Goal: Task Accomplishment & Management: Manage account settings

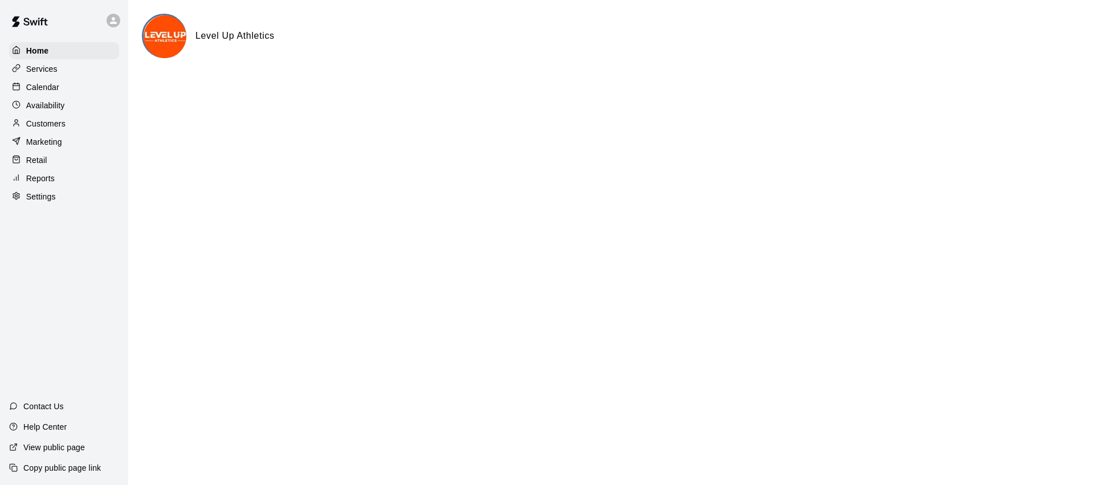
click at [46, 197] on p "Settings" at bounding box center [41, 196] width 30 height 11
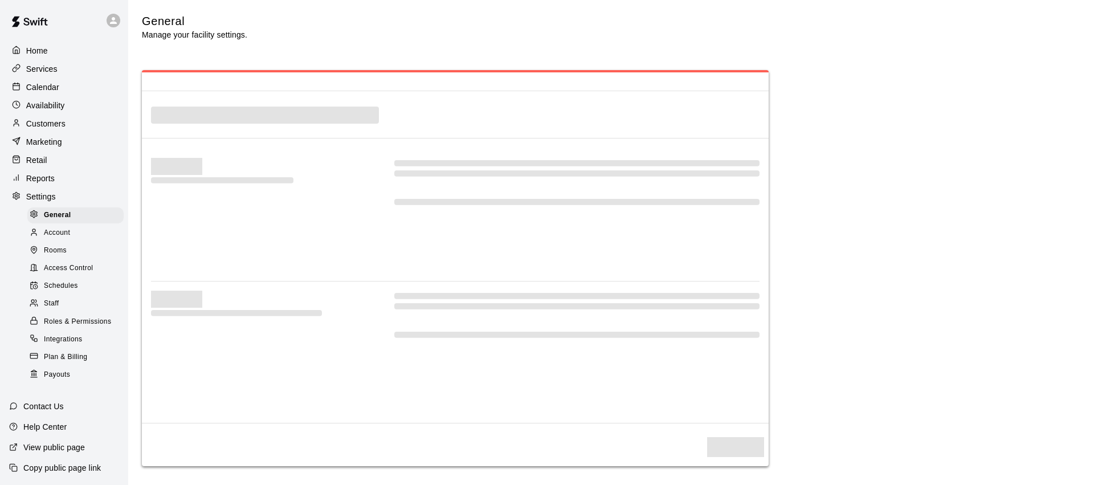
select select "**"
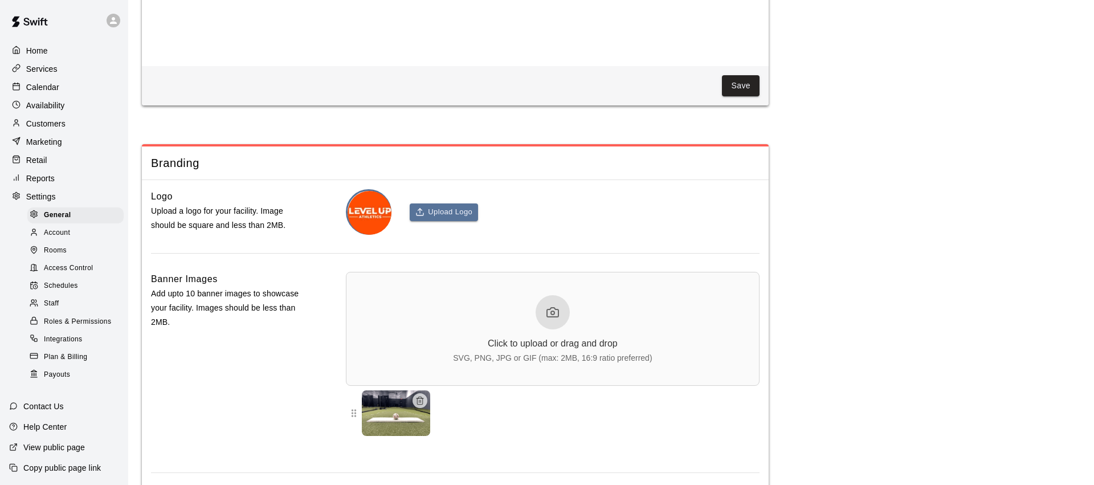
scroll to position [2668, 0]
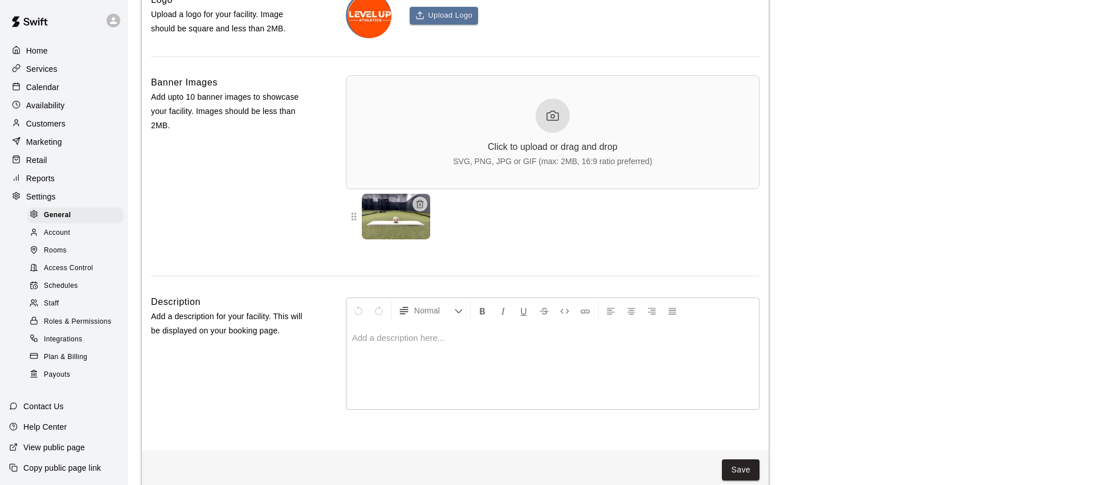
click at [513, 140] on div "Click to upload or drag and drop SVG, PNG, JPG or GIF (max: 2MB, 16:9 ratio pre…" at bounding box center [552, 132] width 199 height 67
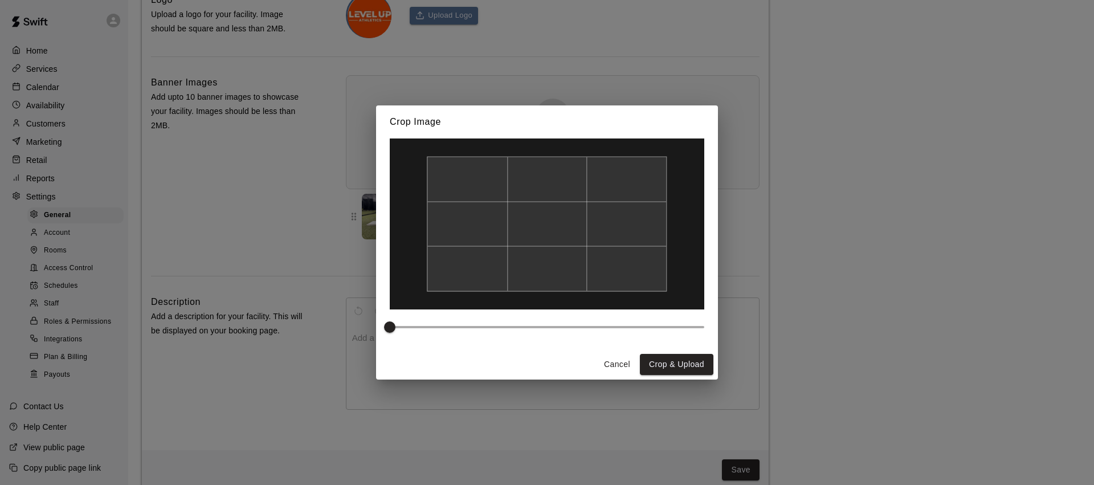
click at [428, 160] on div at bounding box center [547, 224] width 240 height 135
type input "*"
drag, startPoint x: 393, startPoint y: 327, endPoint x: 330, endPoint y: 324, distance: 63.3
click at [330, 324] on div "Crop Image Cancel Crop & Upload" at bounding box center [547, 242] width 1094 height 485
click at [622, 368] on button "Cancel" at bounding box center [617, 364] width 36 height 21
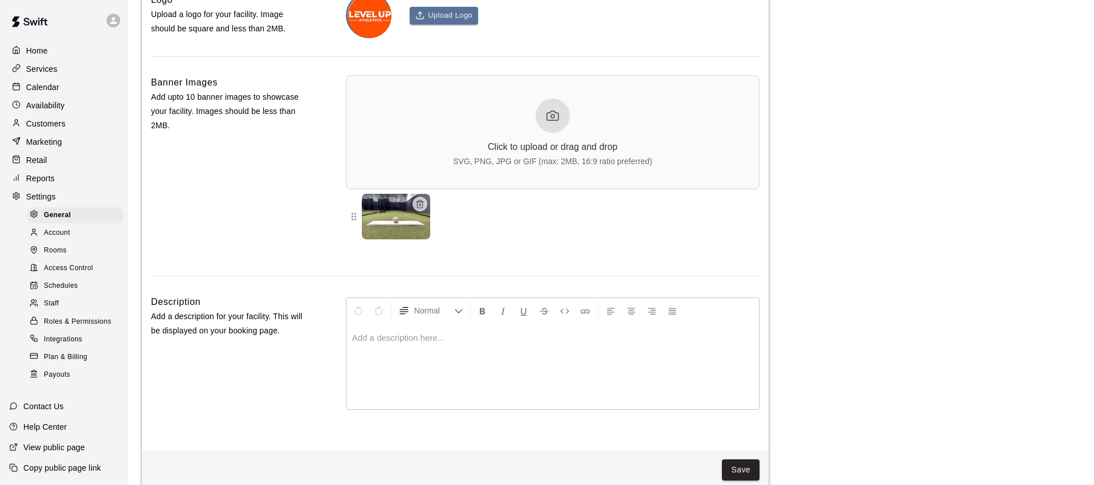
click at [546, 121] on icon at bounding box center [553, 116] width 14 height 14
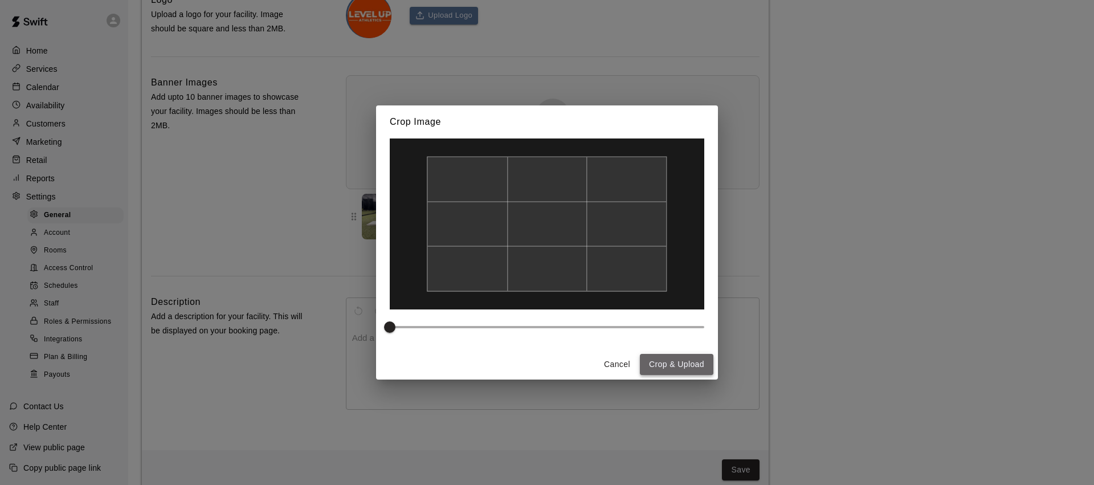
click at [675, 365] on button "Crop & Upload" at bounding box center [677, 364] width 74 height 21
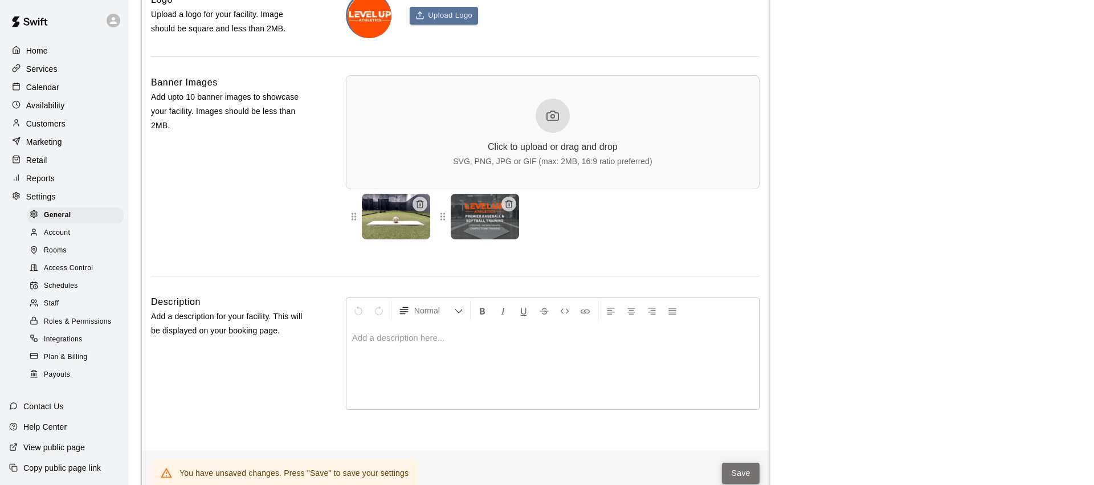
click at [749, 471] on button "Save" at bounding box center [741, 473] width 38 height 21
click at [399, 217] on img at bounding box center [396, 217] width 68 height 46
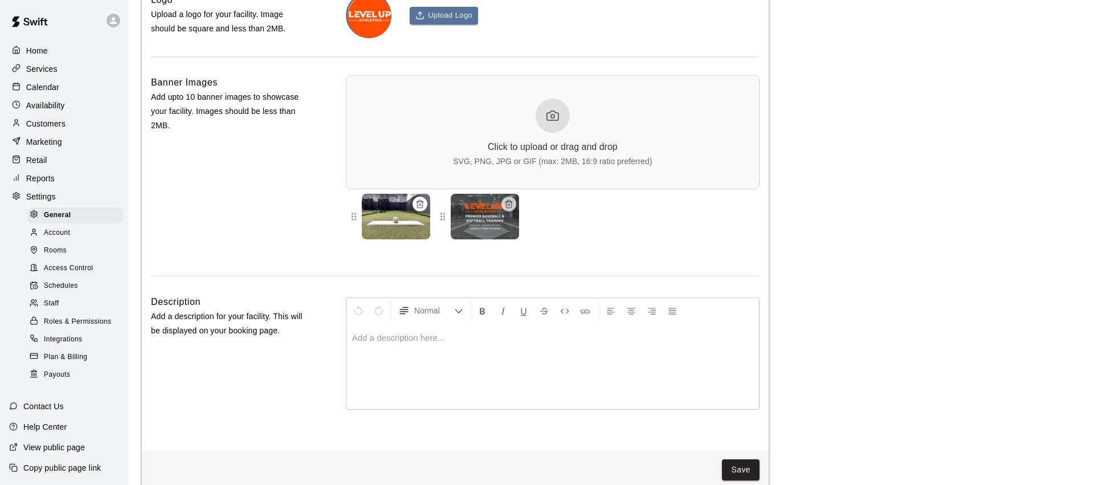
click at [424, 209] on button "button" at bounding box center [420, 204] width 15 height 15
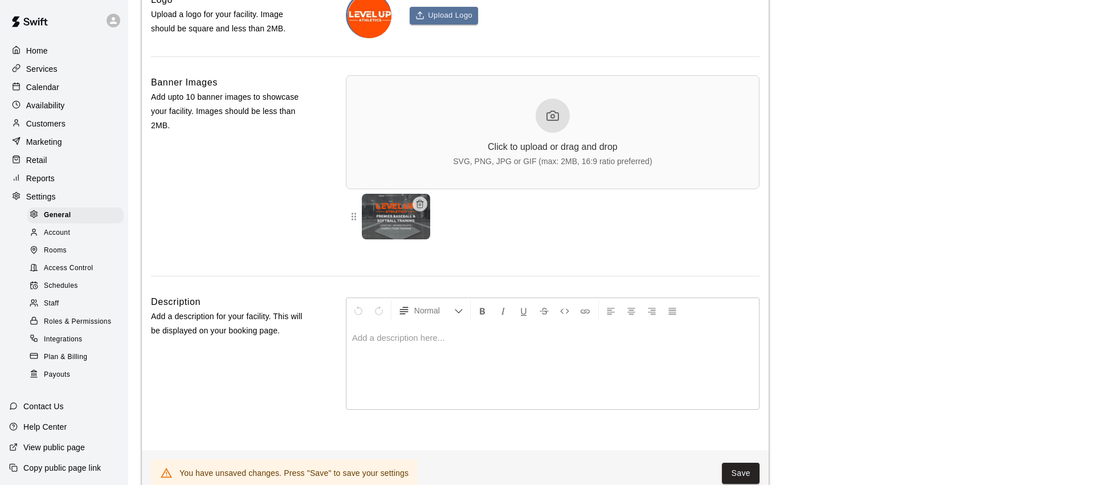
drag, startPoint x: 753, startPoint y: 470, endPoint x: 767, endPoint y: 462, distance: 16.1
click at [753, 470] on button "Save" at bounding box center [741, 473] width 38 height 21
click at [52, 66] on p "Services" at bounding box center [41, 68] width 31 height 11
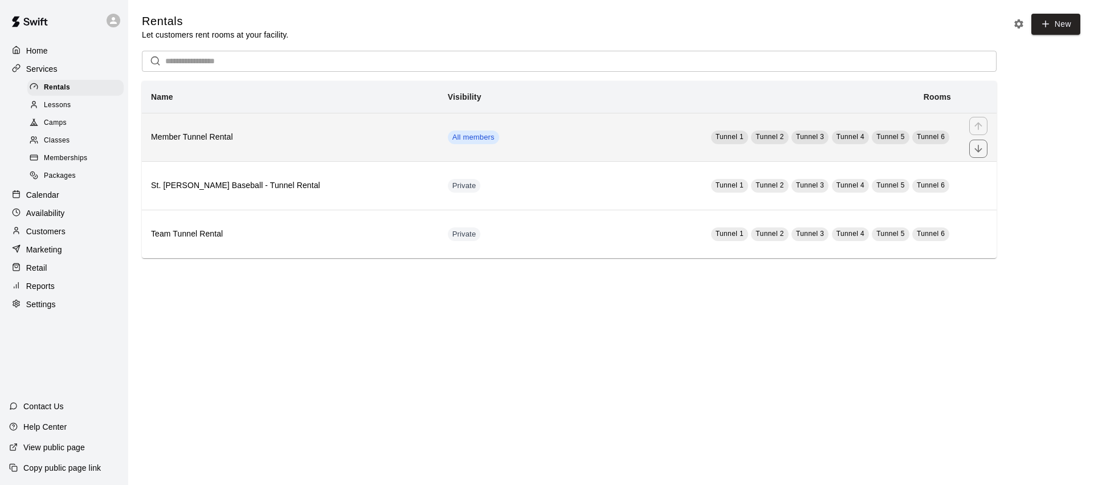
click at [236, 132] on h6 "Member Tunnel Rental" at bounding box center [290, 137] width 279 height 13
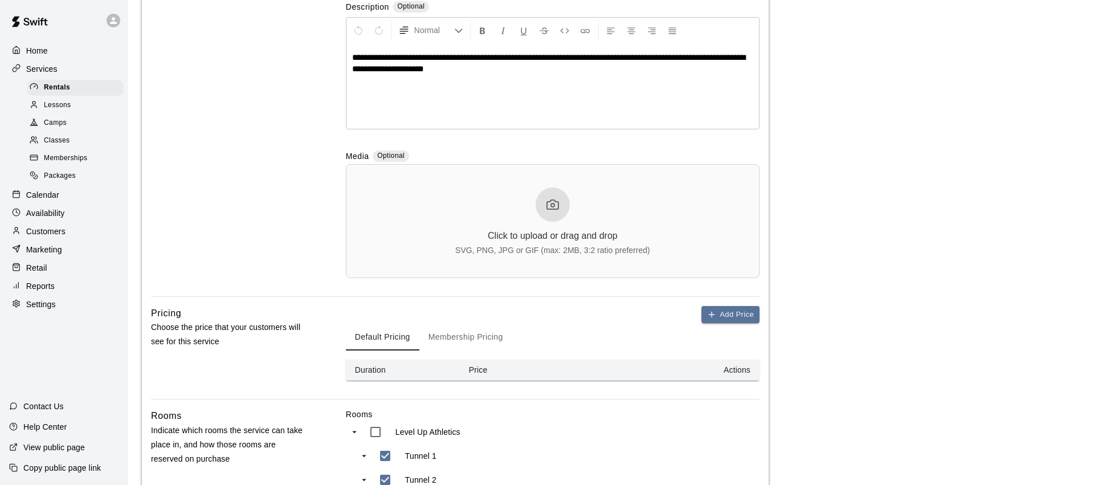
scroll to position [279, 0]
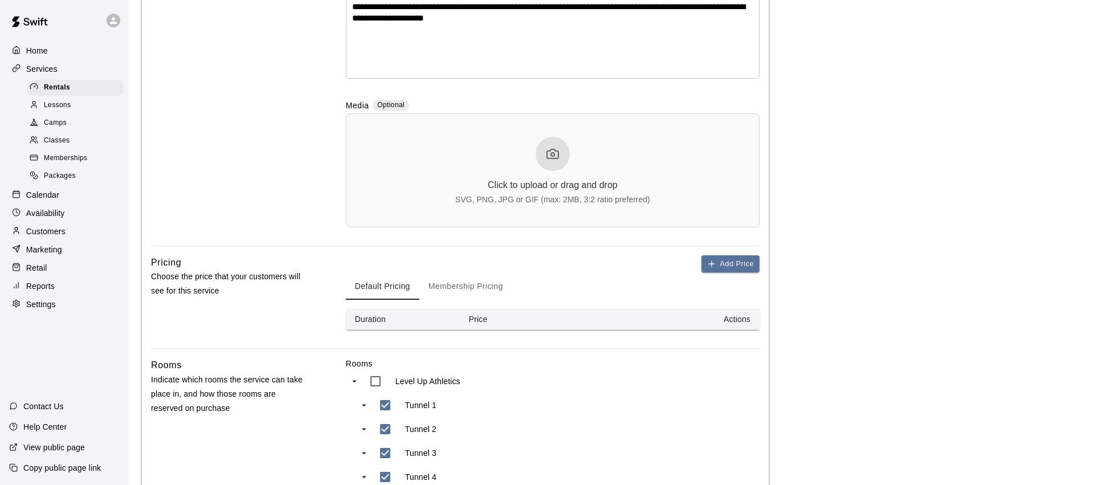
click at [549, 161] on div at bounding box center [553, 154] width 34 height 34
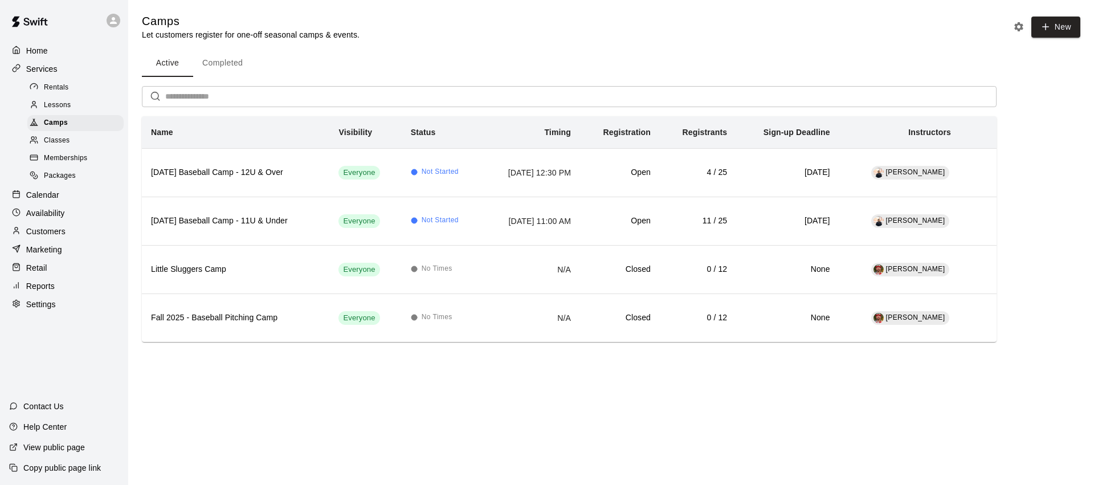
click at [59, 71] on div "Services" at bounding box center [64, 68] width 110 height 17
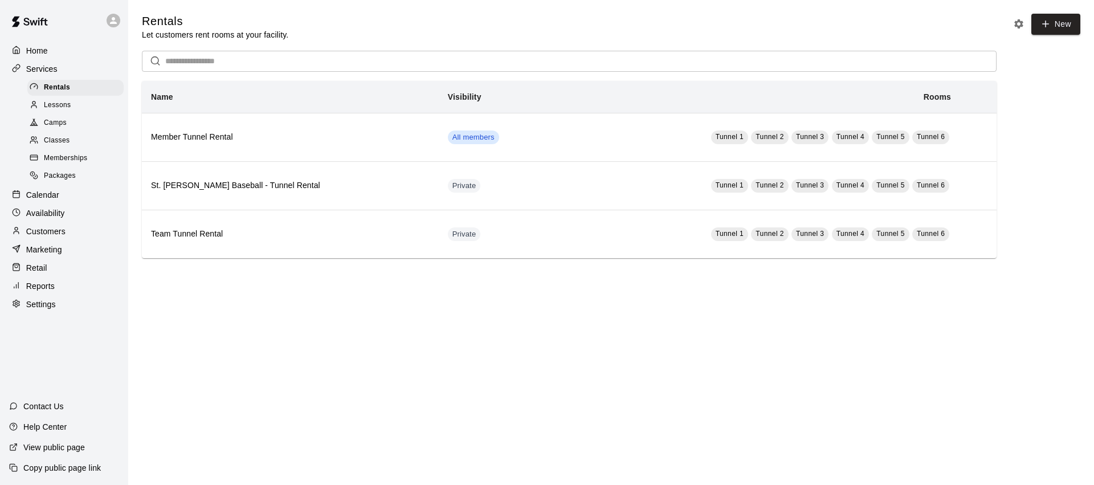
click at [1022, 25] on icon "Rental settings" at bounding box center [1018, 23] width 9 height 9
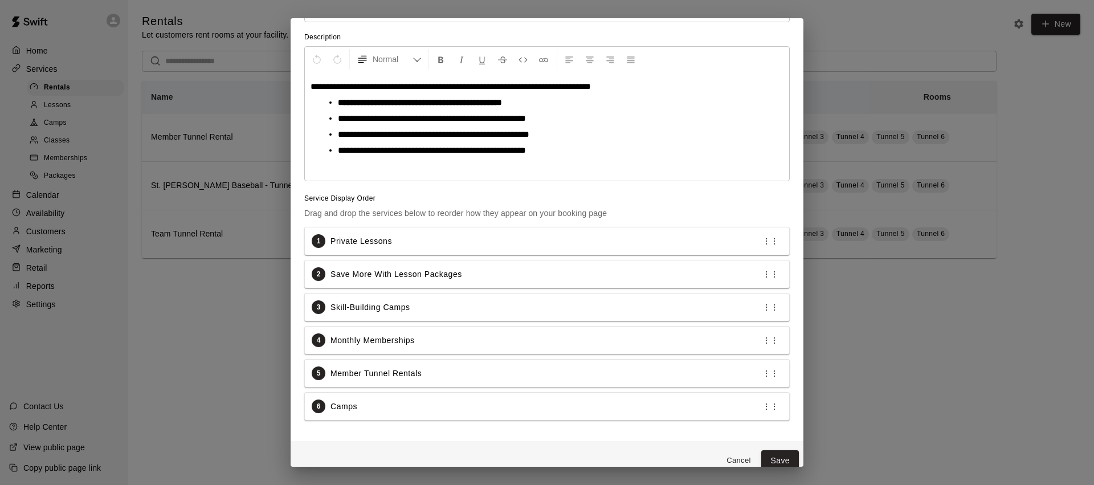
scroll to position [109, 0]
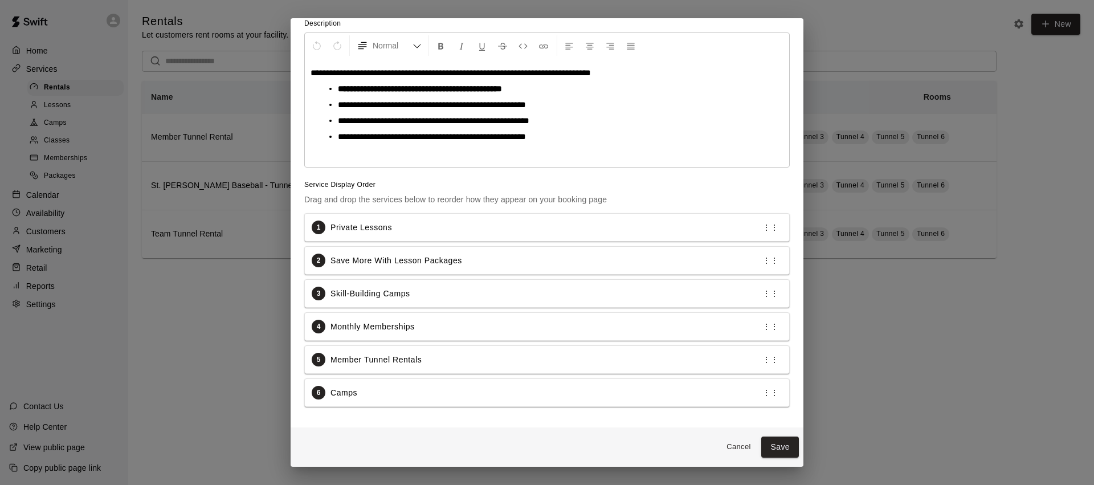
drag, startPoint x: 743, startPoint y: 446, endPoint x: 705, endPoint y: 435, distance: 39.0
click at [743, 446] on button "Cancel" at bounding box center [738, 447] width 36 height 18
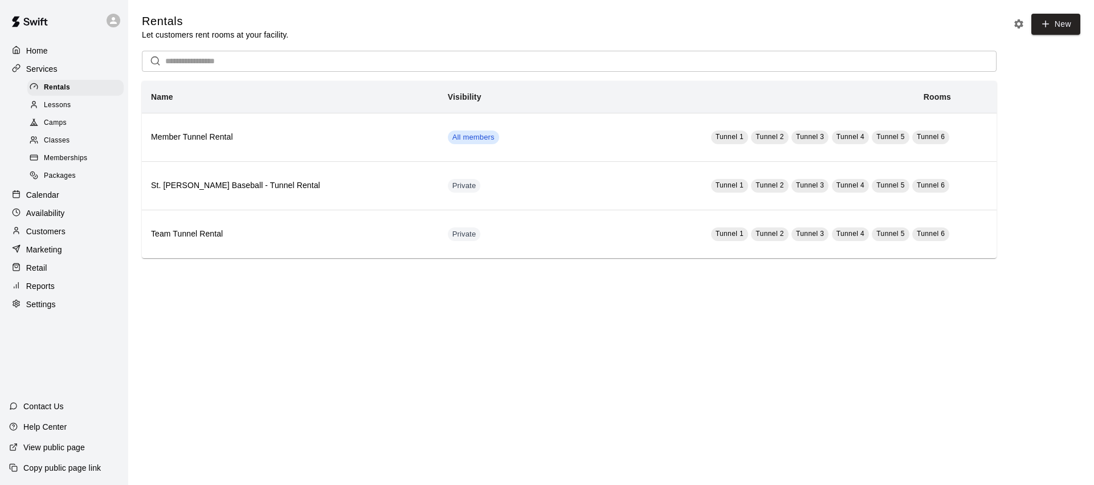
click at [70, 107] on span "Lessons" at bounding box center [57, 105] width 27 height 11
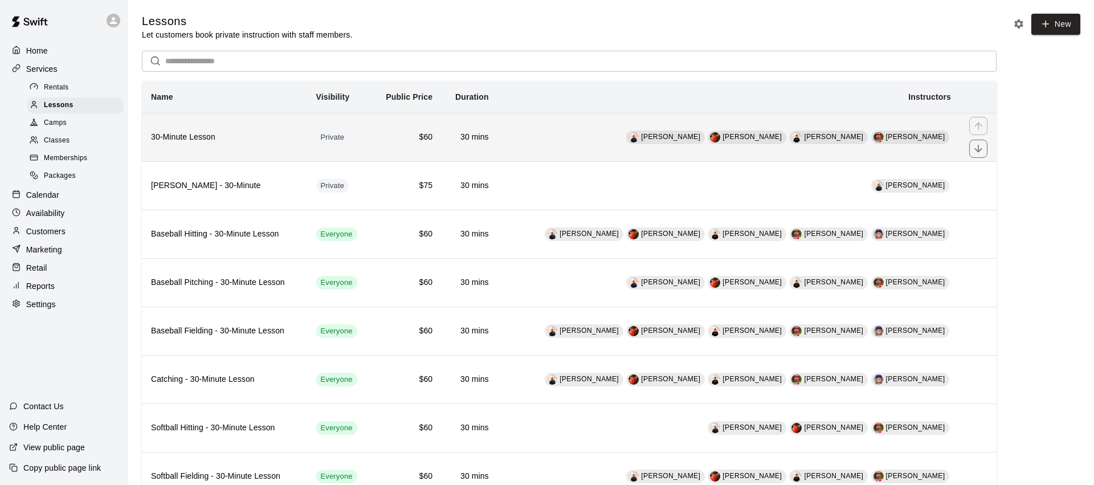
click at [256, 137] on h6 "30-Minute Lesson" at bounding box center [224, 137] width 147 height 13
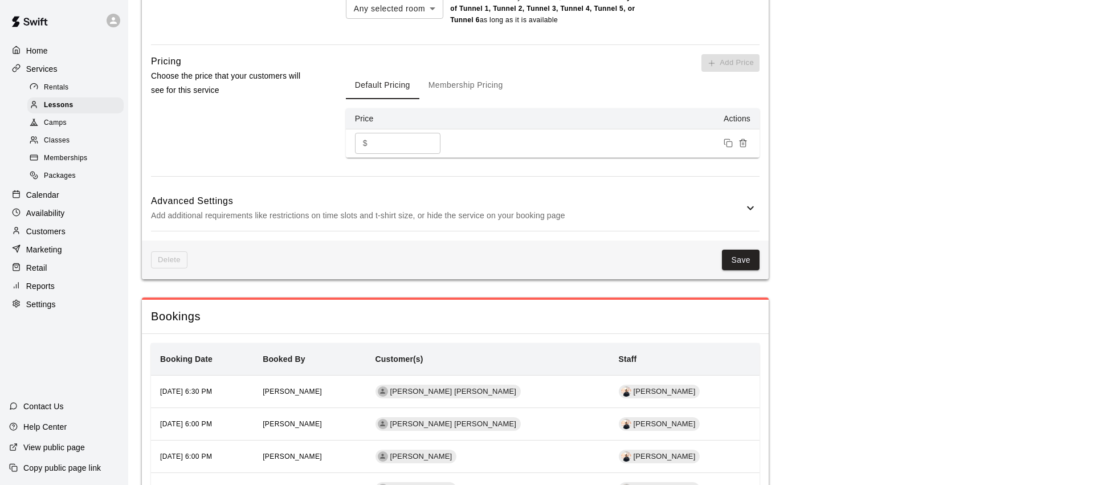
scroll to position [1066, 0]
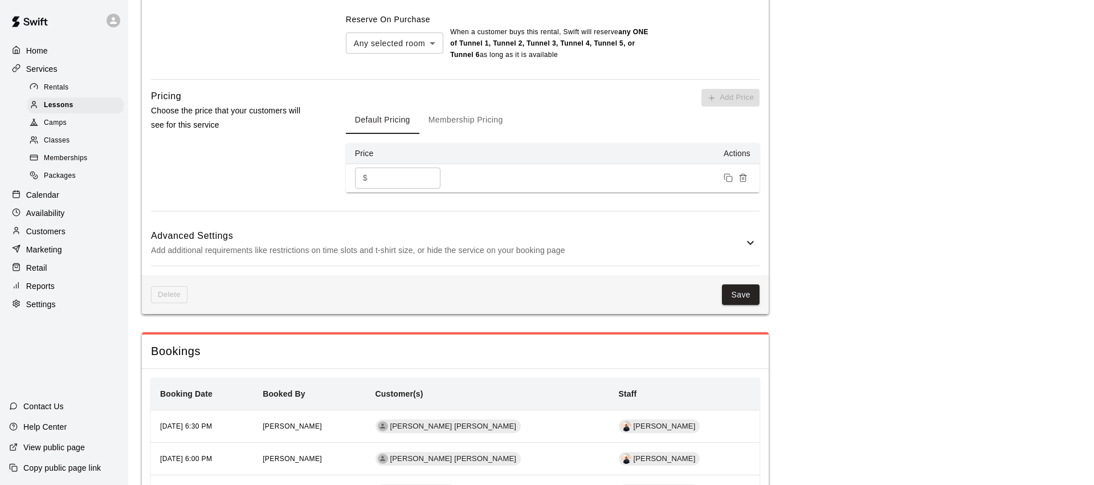
click at [288, 251] on p "Add additional requirements like restrictions on time slots and t-shirt size, o…" at bounding box center [447, 250] width 593 height 14
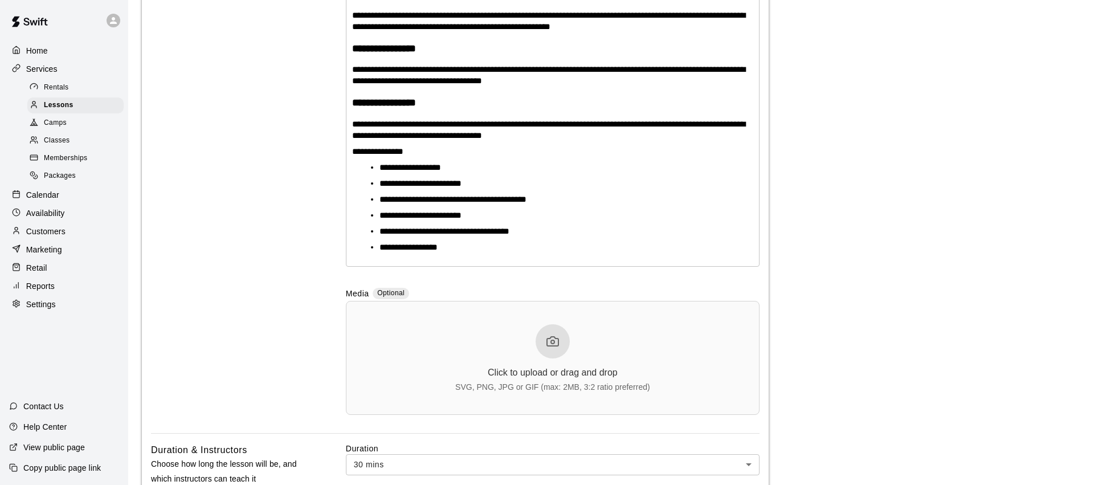
scroll to position [296, 0]
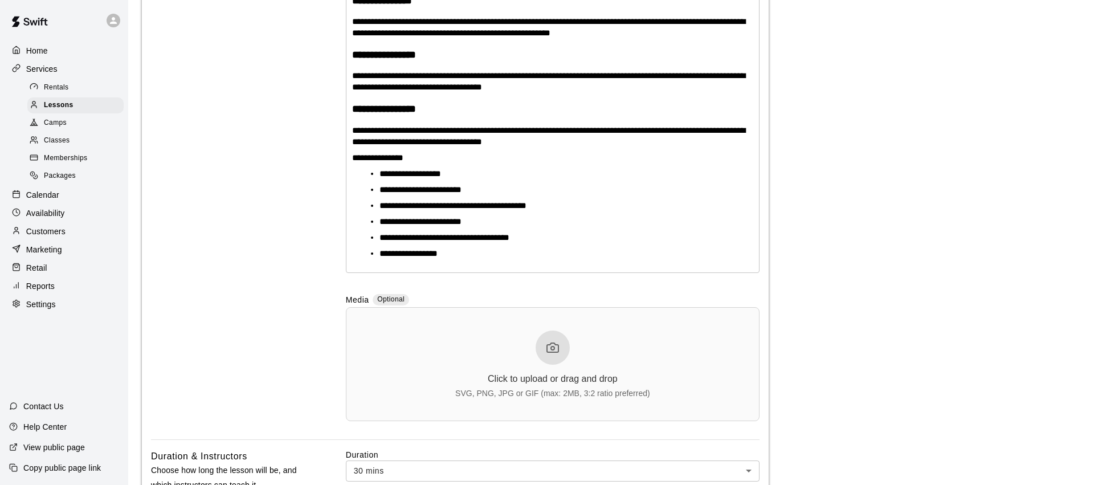
click at [462, 345] on div "Click to upload or drag and drop SVG, PNG, JPG or GIF (max: 2MB, 3:2 ratio pref…" at bounding box center [552, 363] width 195 height 67
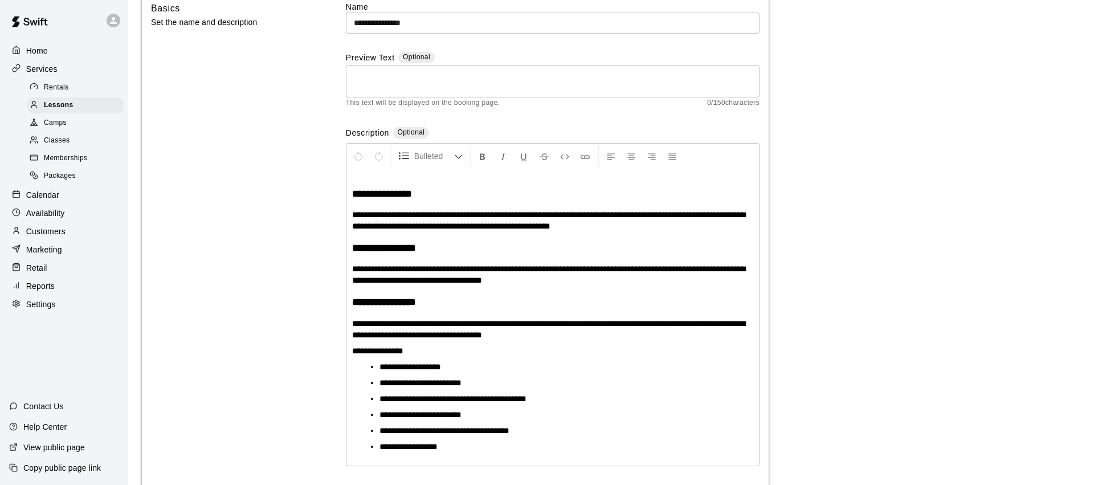
scroll to position [0, 0]
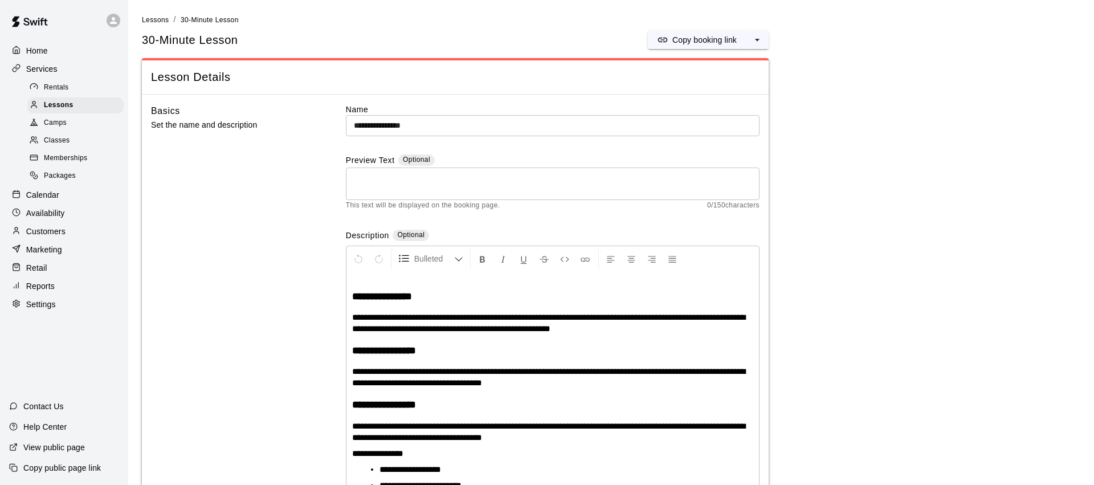
click at [210, 20] on span "30-Minute Lesson" at bounding box center [210, 20] width 58 height 8
click at [149, 19] on span "Lessons" at bounding box center [155, 20] width 27 height 8
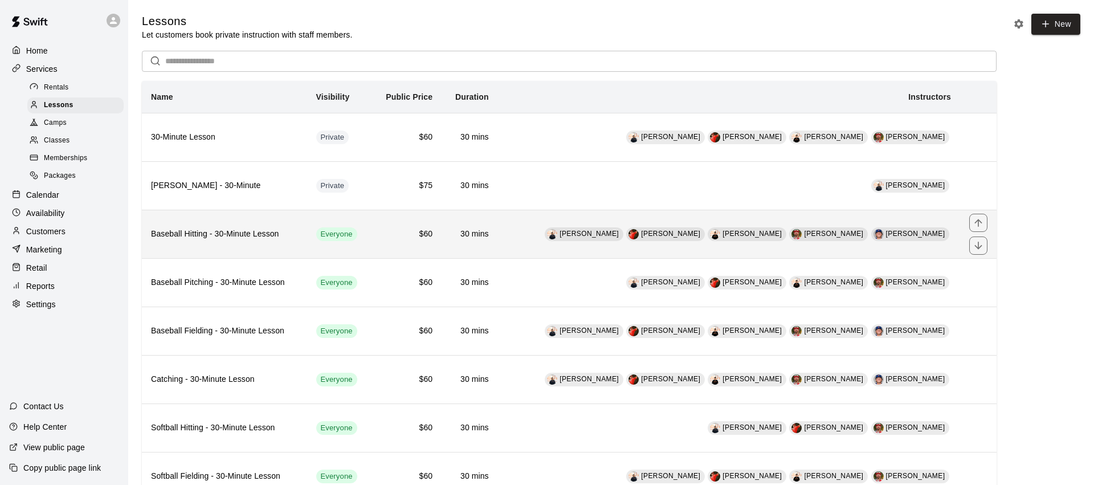
click at [254, 236] on h6 "Baseball Hitting - 30-Minute Lesson" at bounding box center [224, 234] width 147 height 13
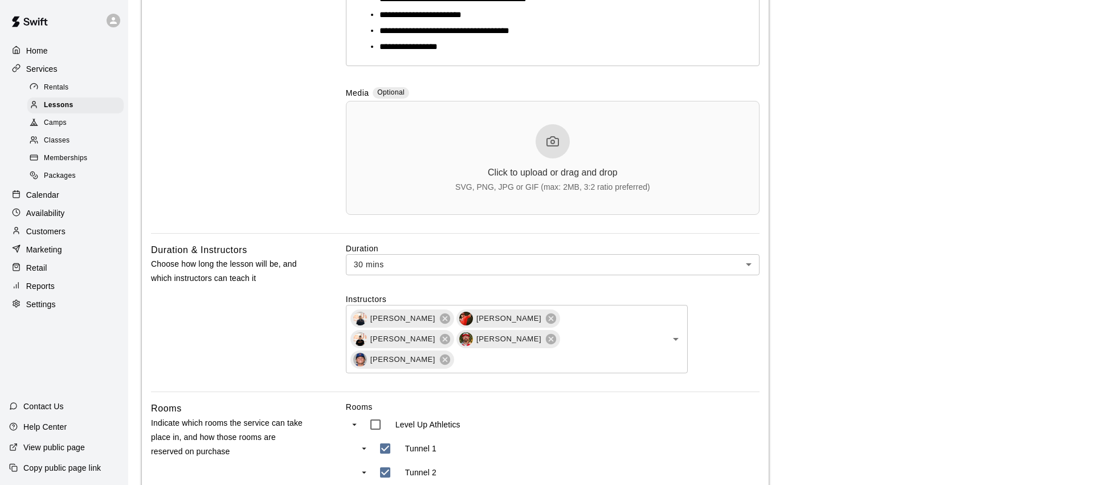
scroll to position [435, 0]
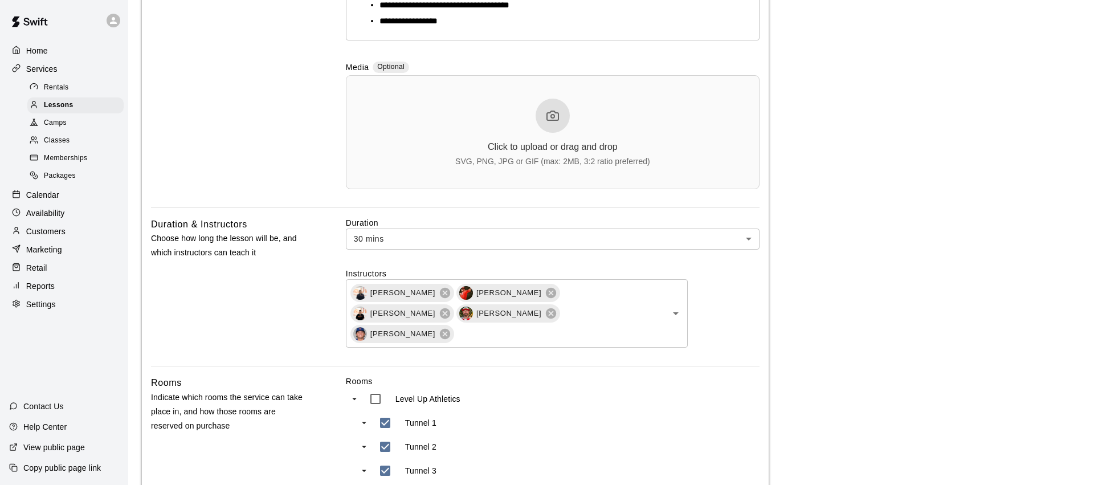
click at [523, 133] on div "Click to upload or drag and drop SVG, PNG, JPG or GIF (max: 2MB, 3:2 ratio pref…" at bounding box center [552, 132] width 195 height 67
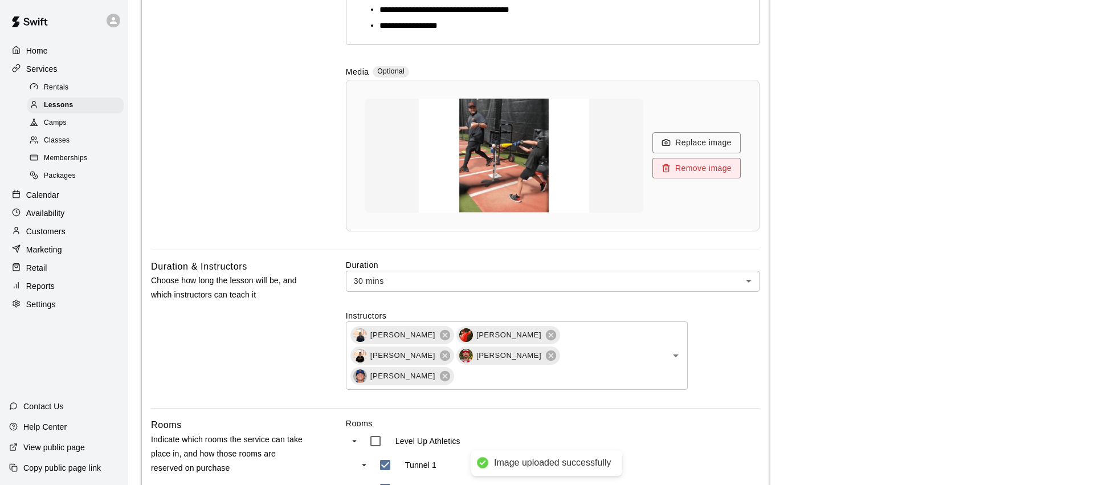
scroll to position [428, 0]
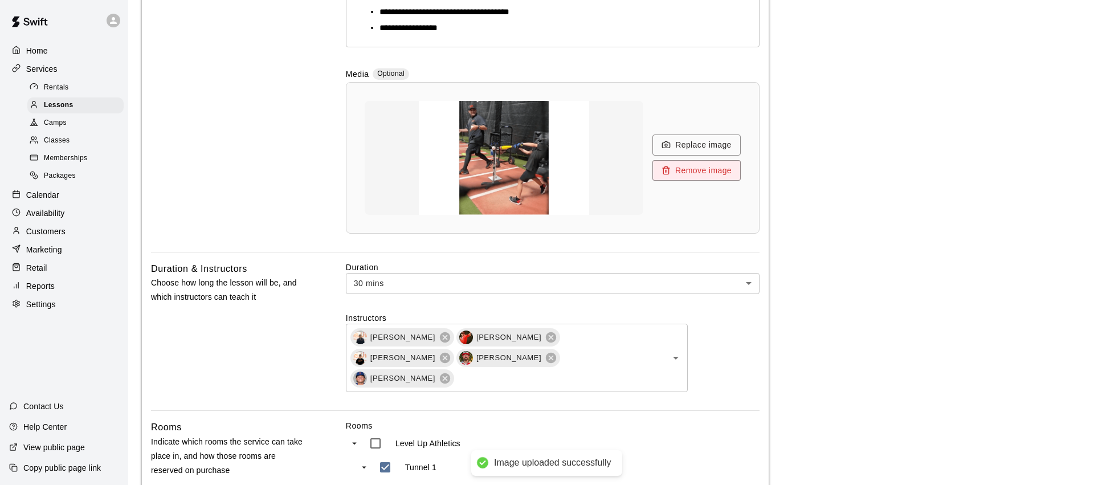
click at [514, 153] on img at bounding box center [504, 158] width 228 height 114
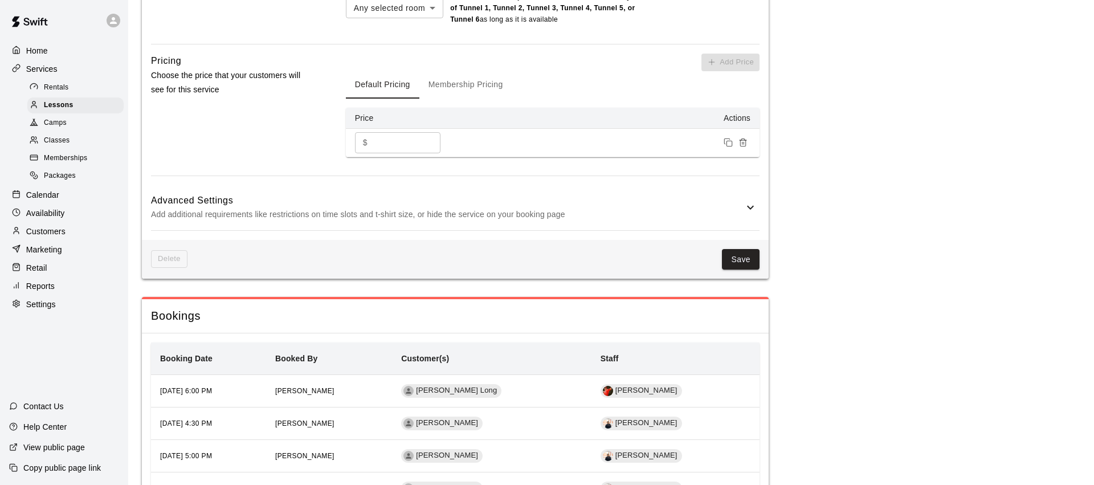
scroll to position [1182, 0]
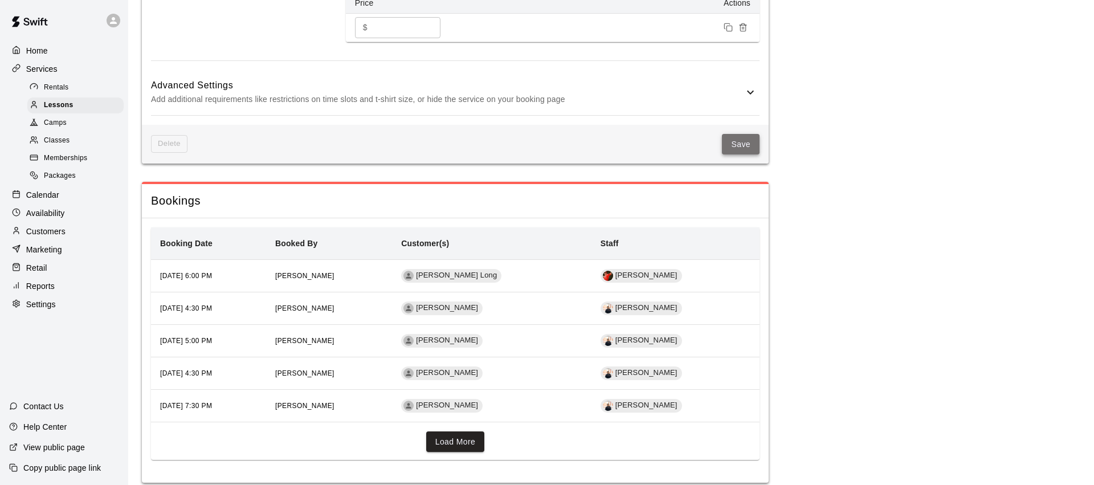
click at [731, 134] on button "Save" at bounding box center [741, 144] width 38 height 21
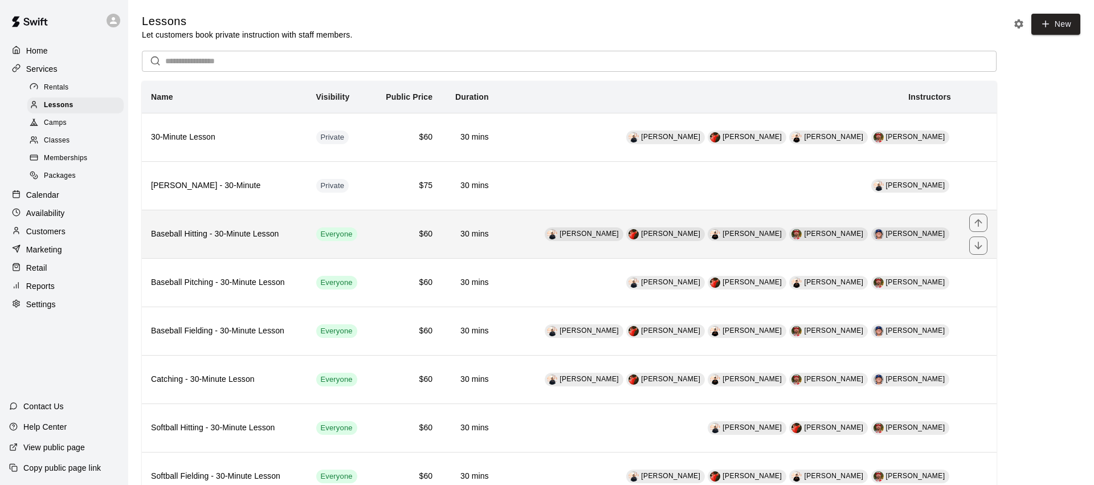
click at [291, 230] on h6 "Baseball Hitting - 30-Minute Lesson" at bounding box center [224, 234] width 147 height 13
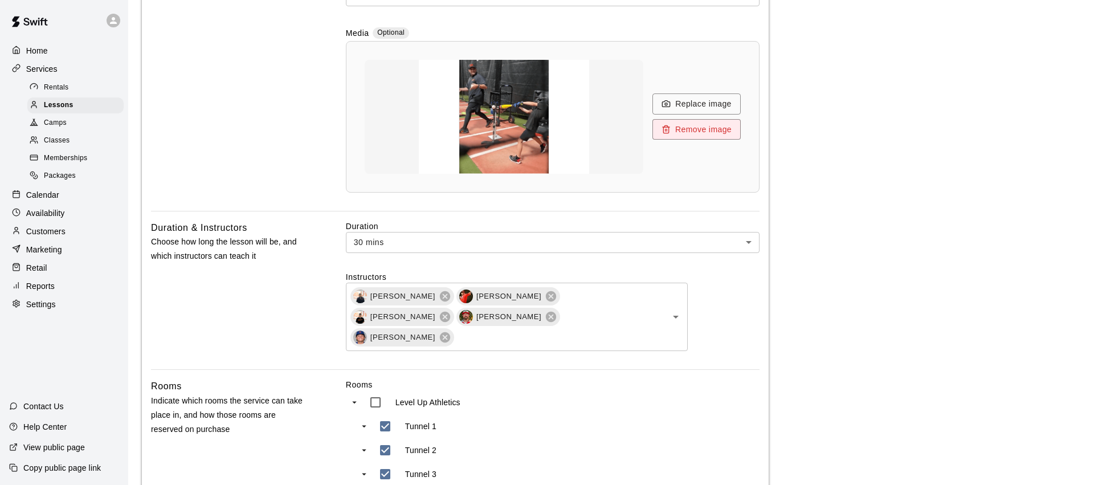
scroll to position [444, 0]
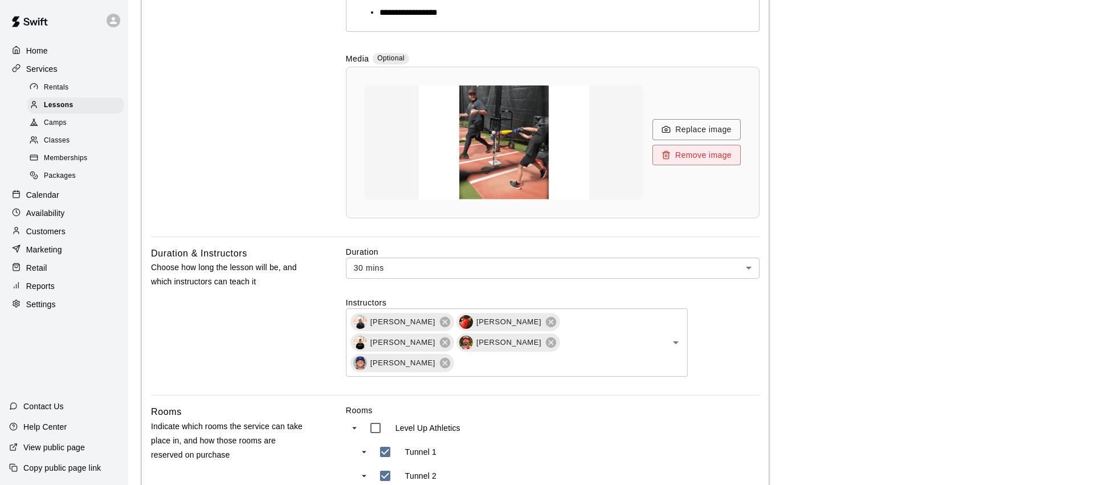
drag, startPoint x: 690, startPoint y: 156, endPoint x: 639, endPoint y: 174, distance: 54.6
click at [690, 156] on button "Remove image" at bounding box center [696, 155] width 88 height 21
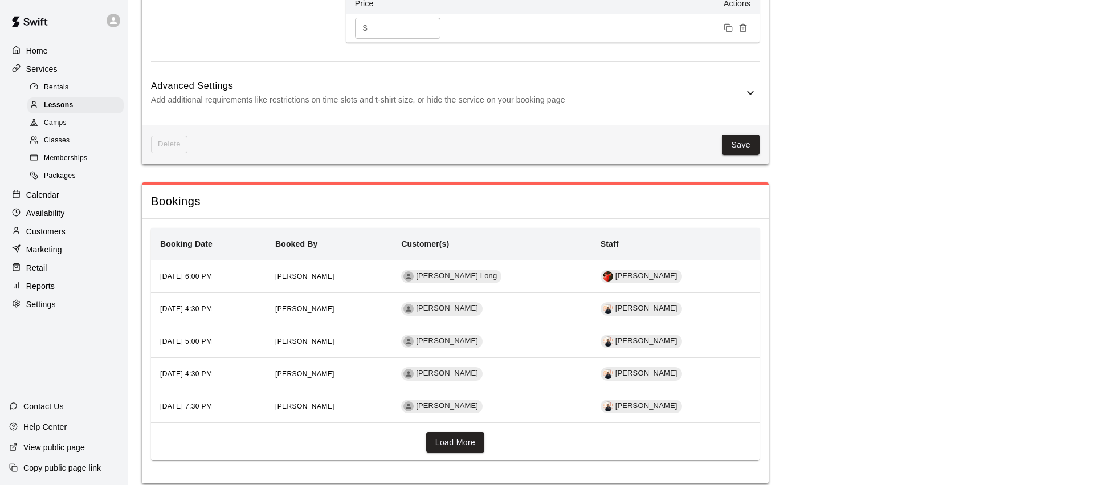
scroll to position [1145, 0]
drag, startPoint x: 737, startPoint y: 123, endPoint x: 674, endPoint y: 206, distance: 104.6
click at [737, 134] on button "Save" at bounding box center [741, 144] width 38 height 21
